Goal: Information Seeking & Learning: Stay updated

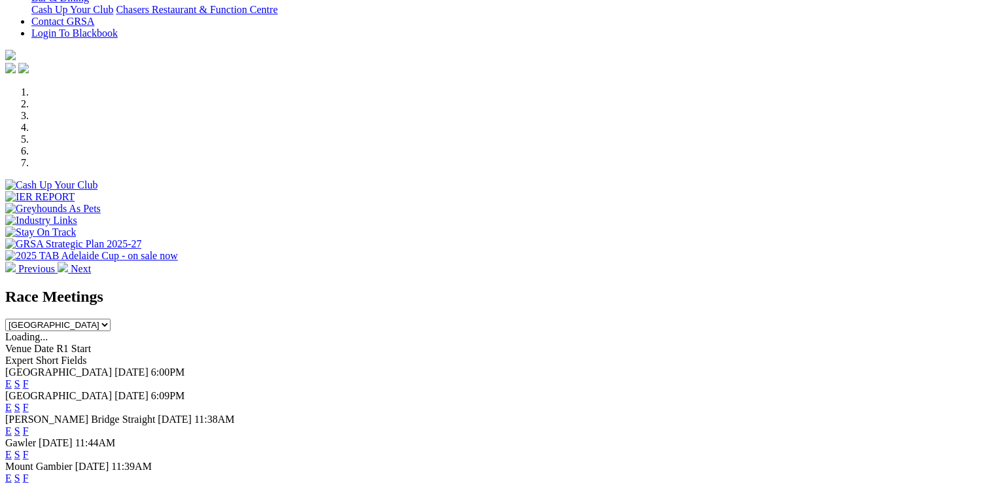
scroll to position [327, 0]
click at [111, 319] on select "[GEOGRAPHIC_DATA] [GEOGRAPHIC_DATA] [GEOGRAPHIC_DATA] [GEOGRAPHIC_DATA] [GEOGRA…" at bounding box center [57, 325] width 105 height 12
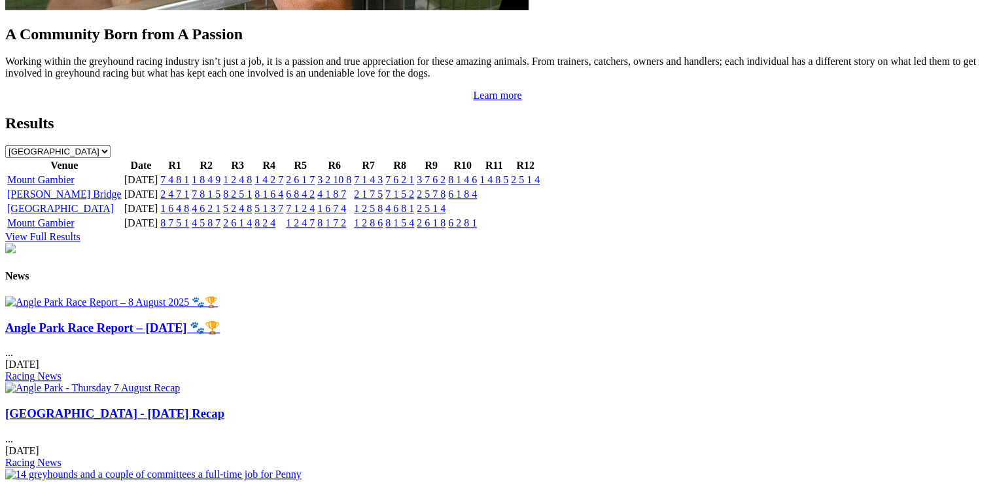
scroll to position [1360, 0]
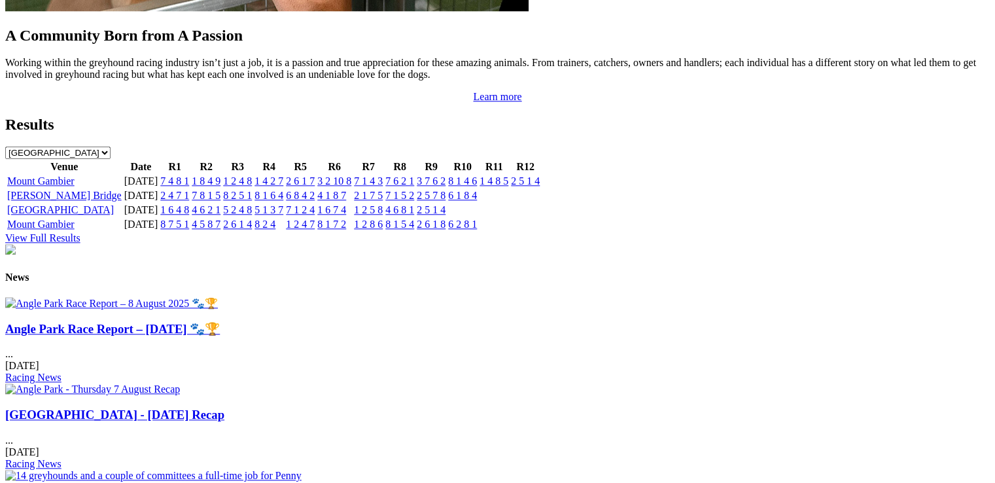
click at [395, 408] on h3 "[GEOGRAPHIC_DATA] - [DATE] Recap" at bounding box center [497, 415] width 985 height 14
click at [224, 408] on link "[GEOGRAPHIC_DATA] - [DATE] Recap" at bounding box center [114, 415] width 219 height 14
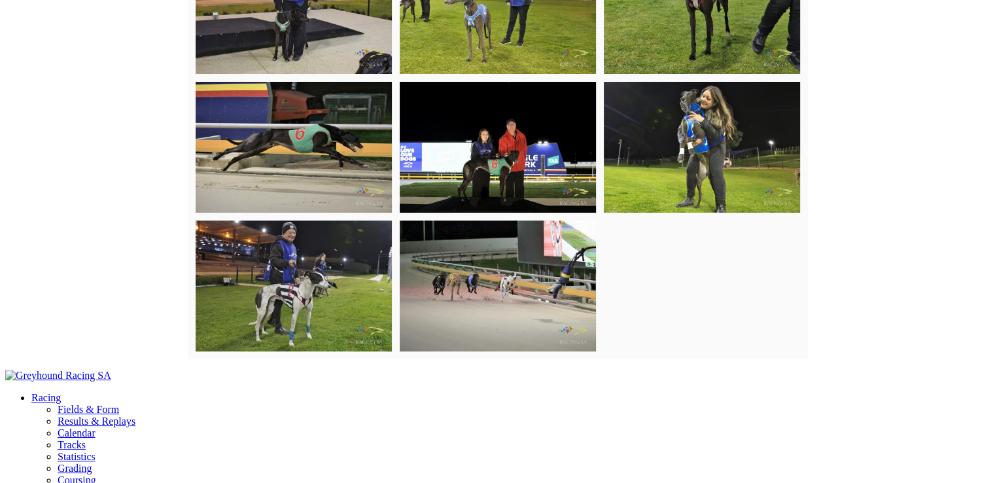
scroll to position [4581, 0]
